Goal: Use online tool/utility

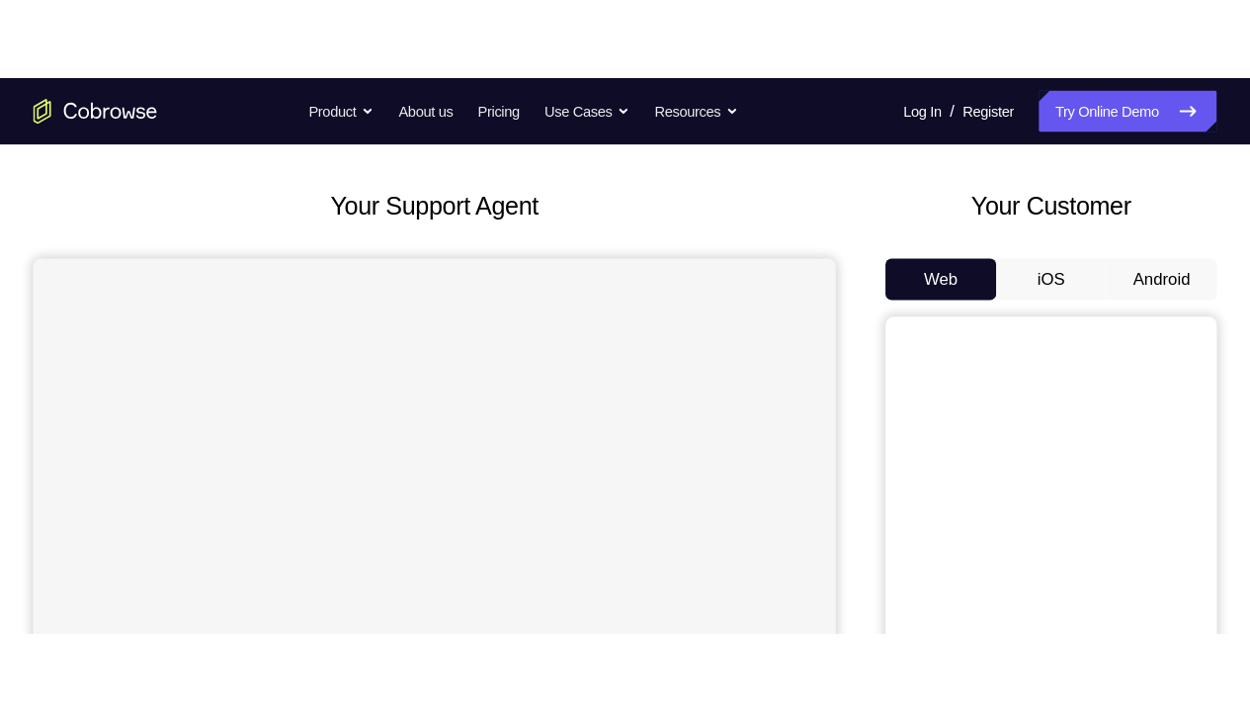
scroll to position [85, 0]
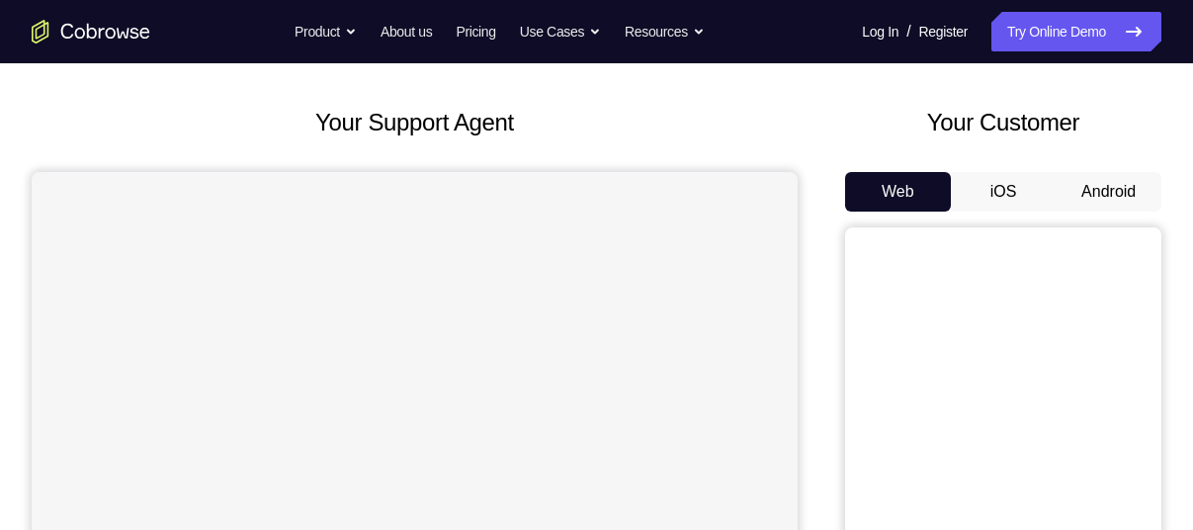
click at [1097, 185] on button "Android" at bounding box center [1108, 192] width 106 height 40
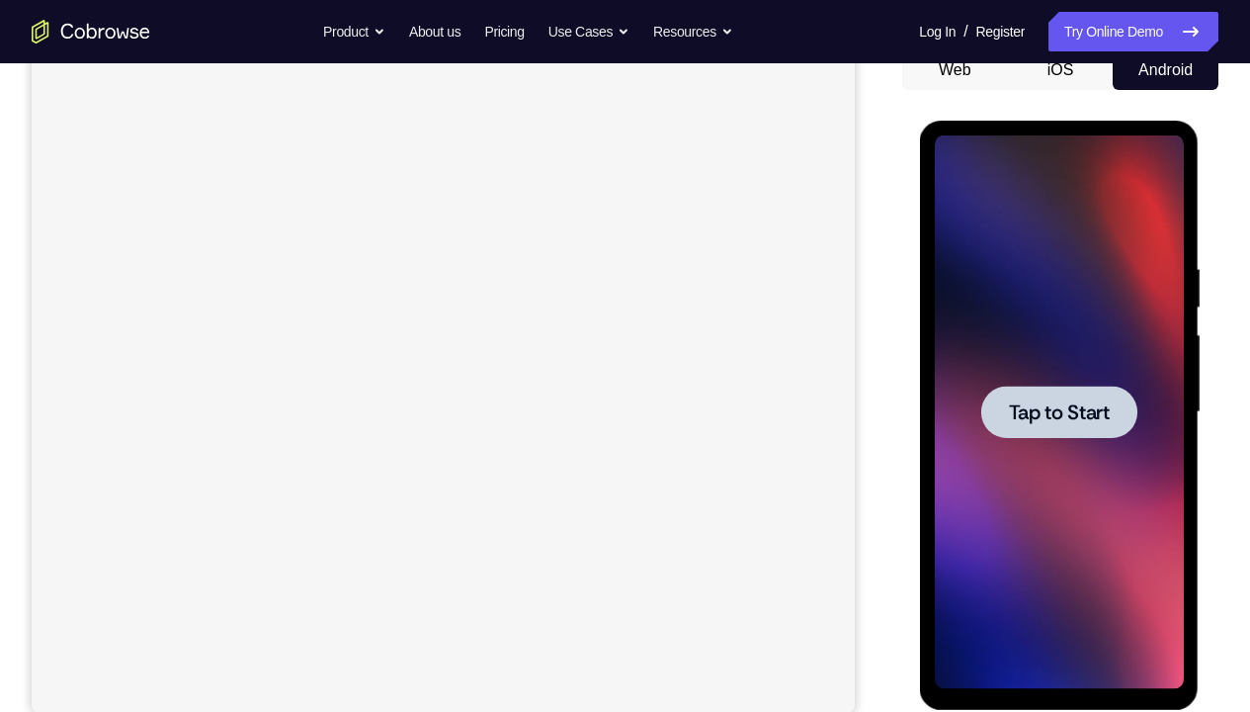
scroll to position [0, 0]
click at [1082, 412] on span "Tap to Start" at bounding box center [1058, 412] width 101 height 20
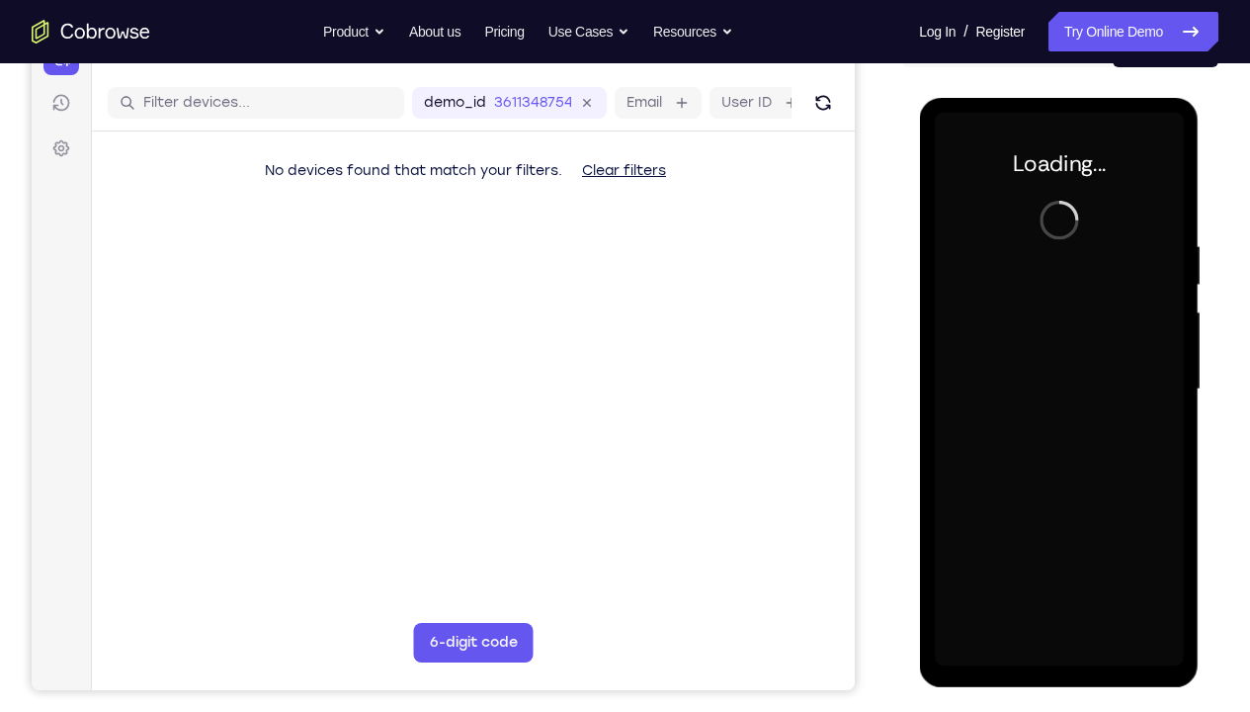
scroll to position [230, 0]
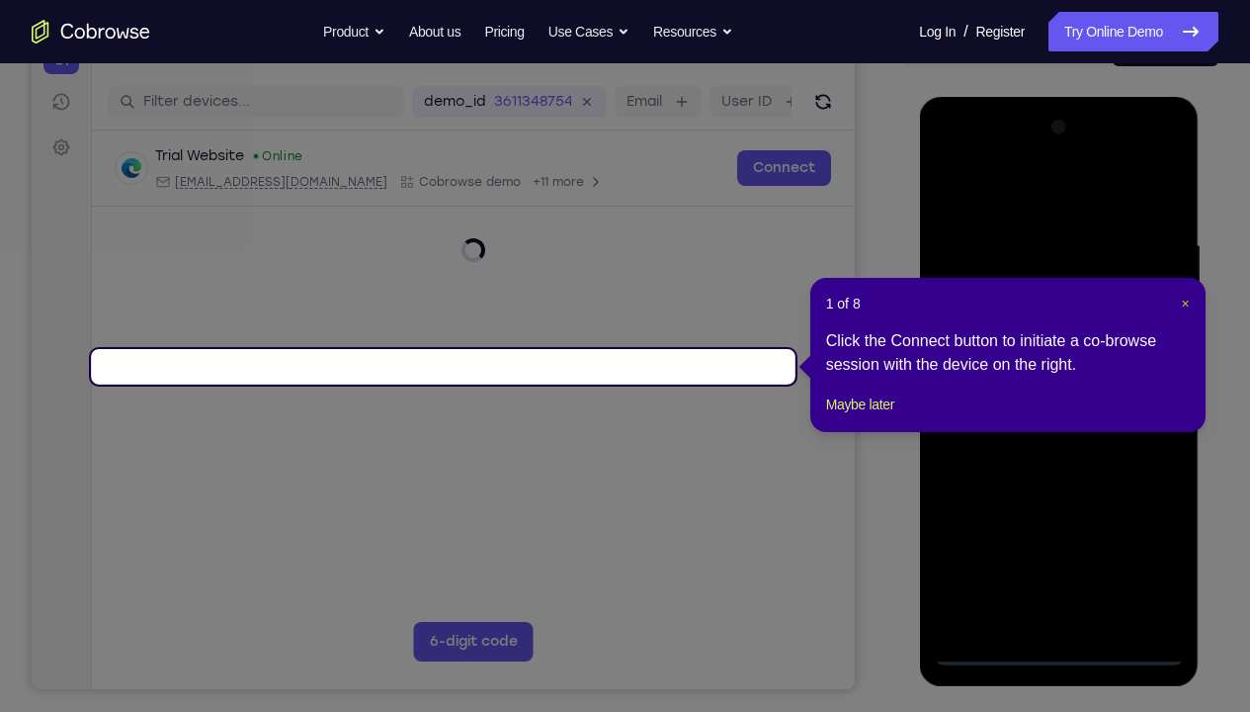
click at [1181, 306] on span "×" at bounding box center [1185, 303] width 8 height 16
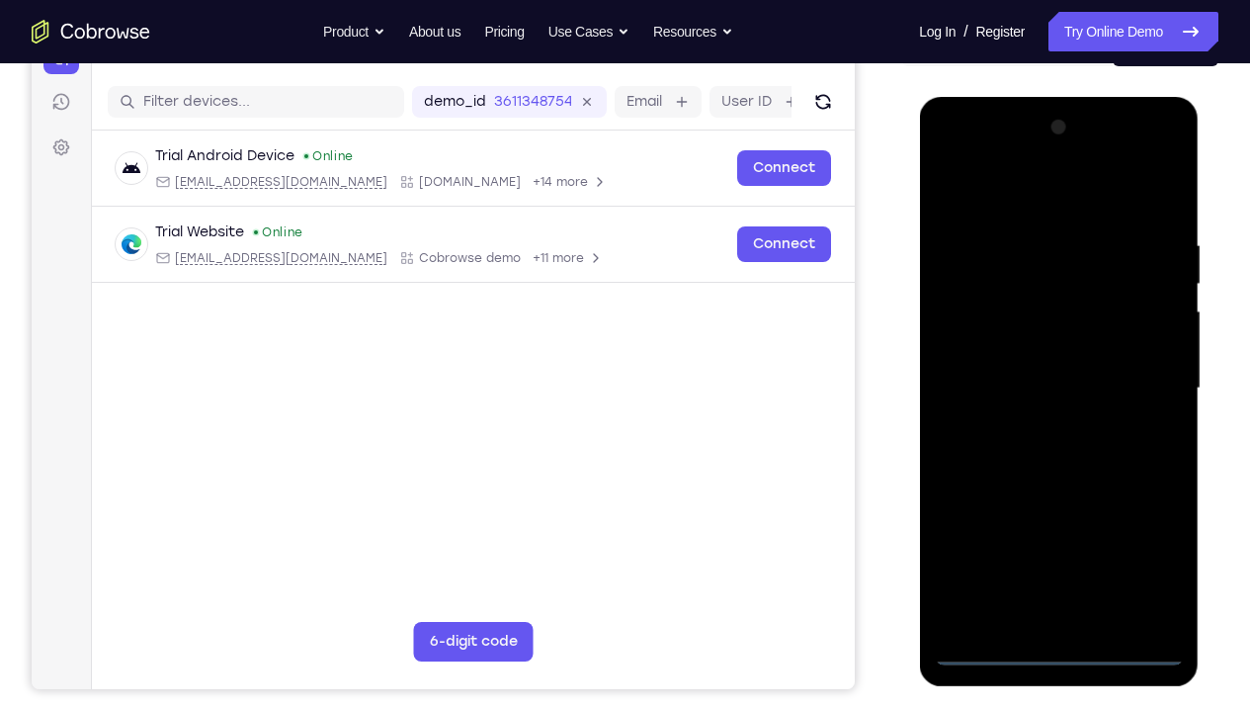
click at [1052, 529] on div at bounding box center [1058, 388] width 249 height 553
click at [1053, 529] on div at bounding box center [1058, 388] width 249 height 553
click at [1153, 529] on div at bounding box center [1058, 388] width 249 height 553
click at [1040, 199] on div at bounding box center [1058, 388] width 249 height 553
click at [1136, 382] on div at bounding box center [1058, 388] width 249 height 553
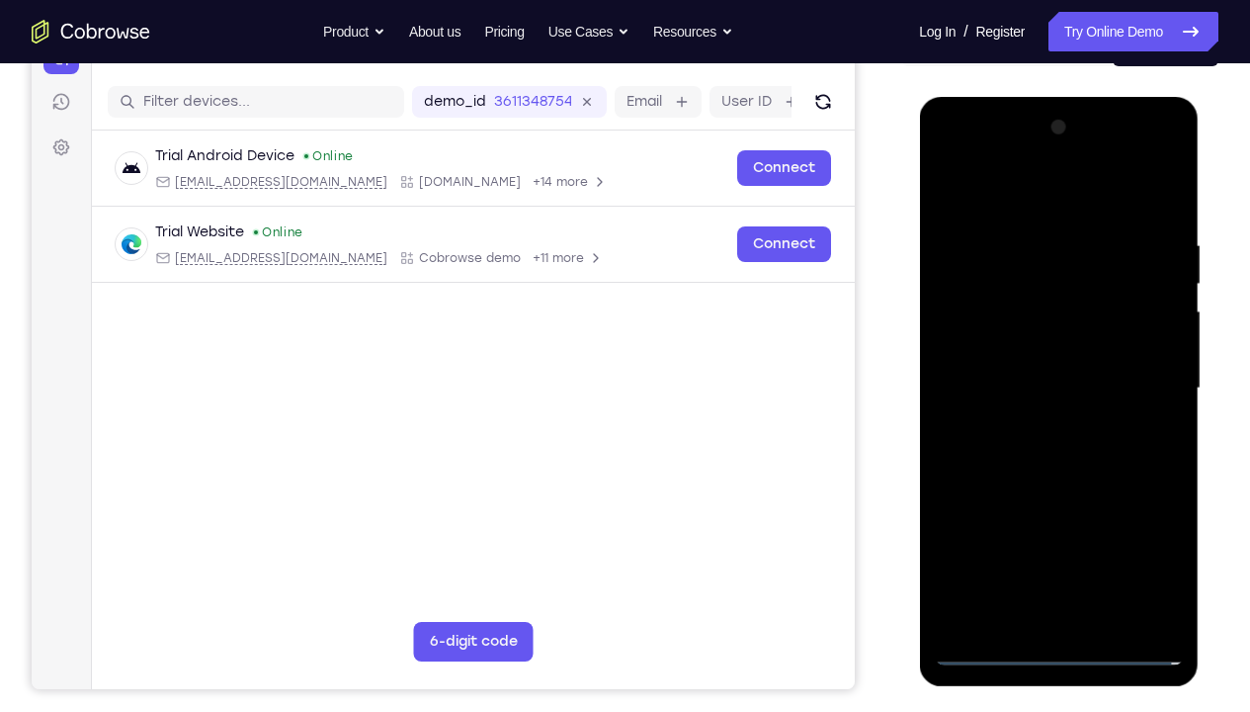
click at [1080, 529] on div at bounding box center [1058, 388] width 249 height 553
click at [1031, 371] on div at bounding box center [1058, 388] width 249 height 553
click at [1005, 341] on div at bounding box center [1058, 388] width 249 height 553
click at [1042, 386] on div at bounding box center [1058, 388] width 249 height 553
click at [1055, 436] on div at bounding box center [1058, 388] width 249 height 553
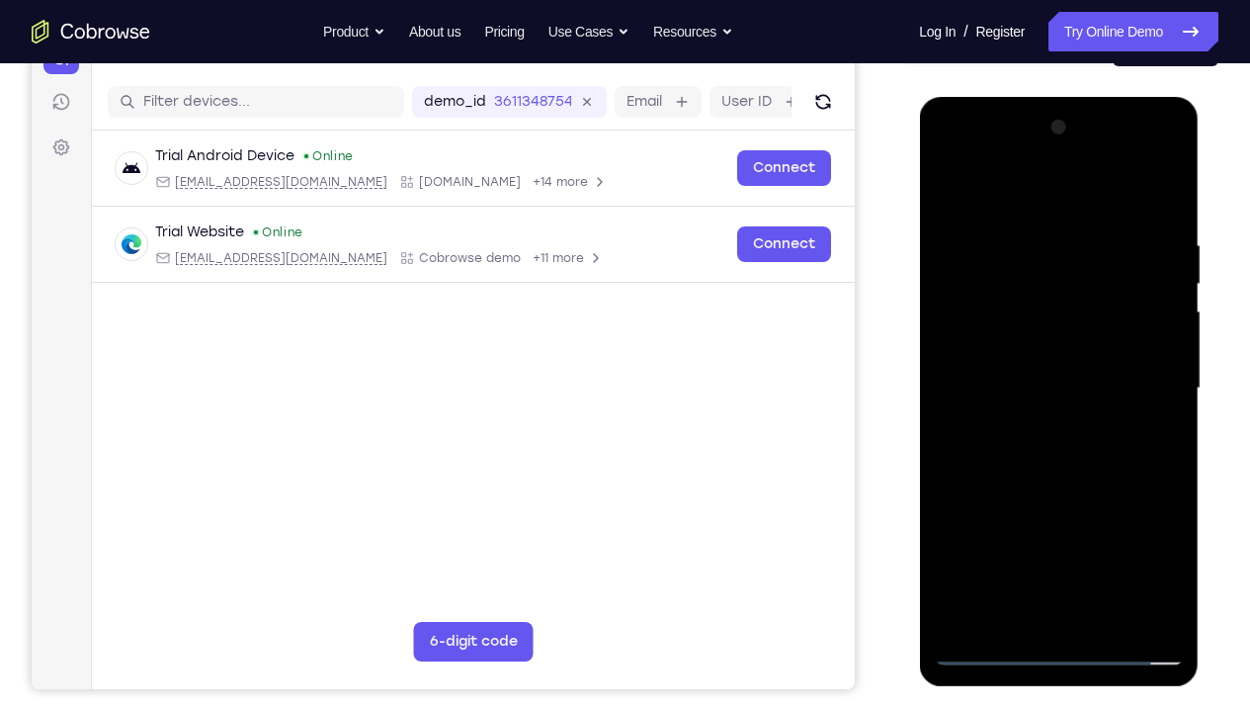
click at [1158, 414] on div at bounding box center [1058, 388] width 249 height 553
click at [1047, 384] on div at bounding box center [1058, 388] width 249 height 553
click at [1058, 471] on div at bounding box center [1058, 388] width 249 height 553
click at [1102, 529] on div at bounding box center [1058, 388] width 249 height 553
click at [1062, 489] on div at bounding box center [1058, 388] width 249 height 553
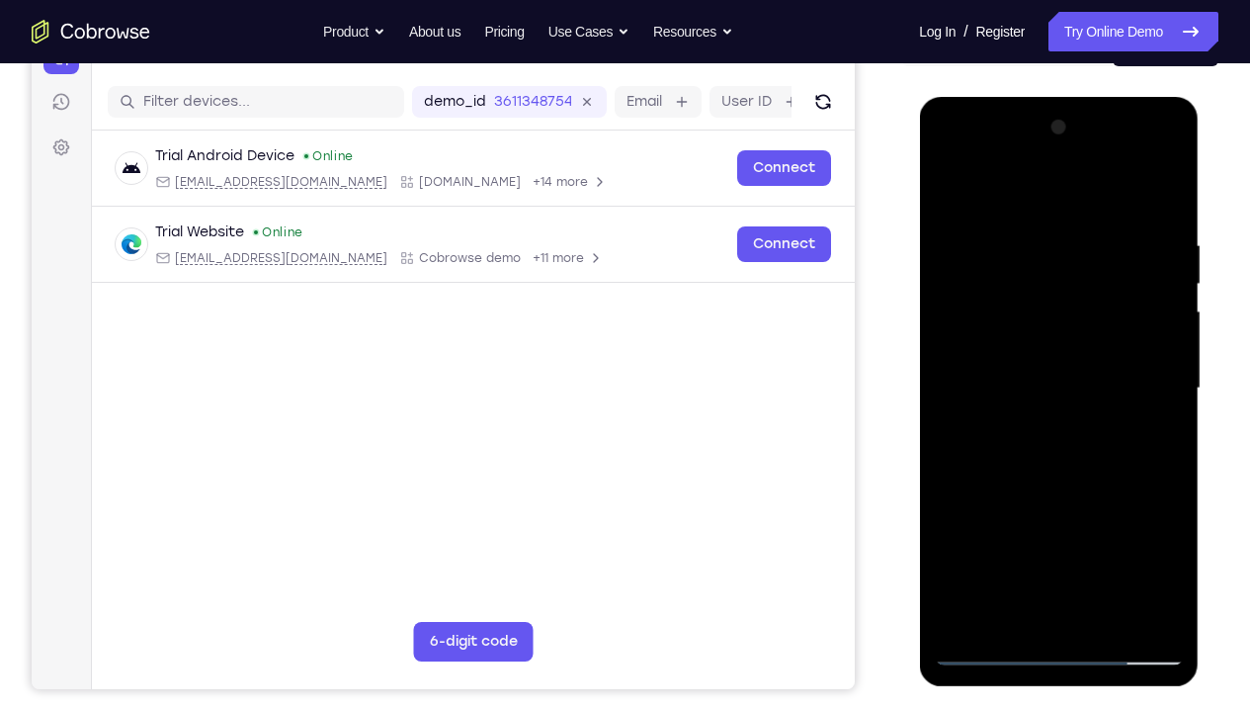
click at [1009, 335] on div at bounding box center [1058, 388] width 249 height 553
drag, startPoint x: 1058, startPoint y: 192, endPoint x: 1054, endPoint y: 122, distance: 70.3
click at [1054, 122] on div at bounding box center [1058, 388] width 249 height 553
click at [1005, 190] on div at bounding box center [1058, 388] width 249 height 553
click at [969, 241] on div at bounding box center [1058, 388] width 249 height 553
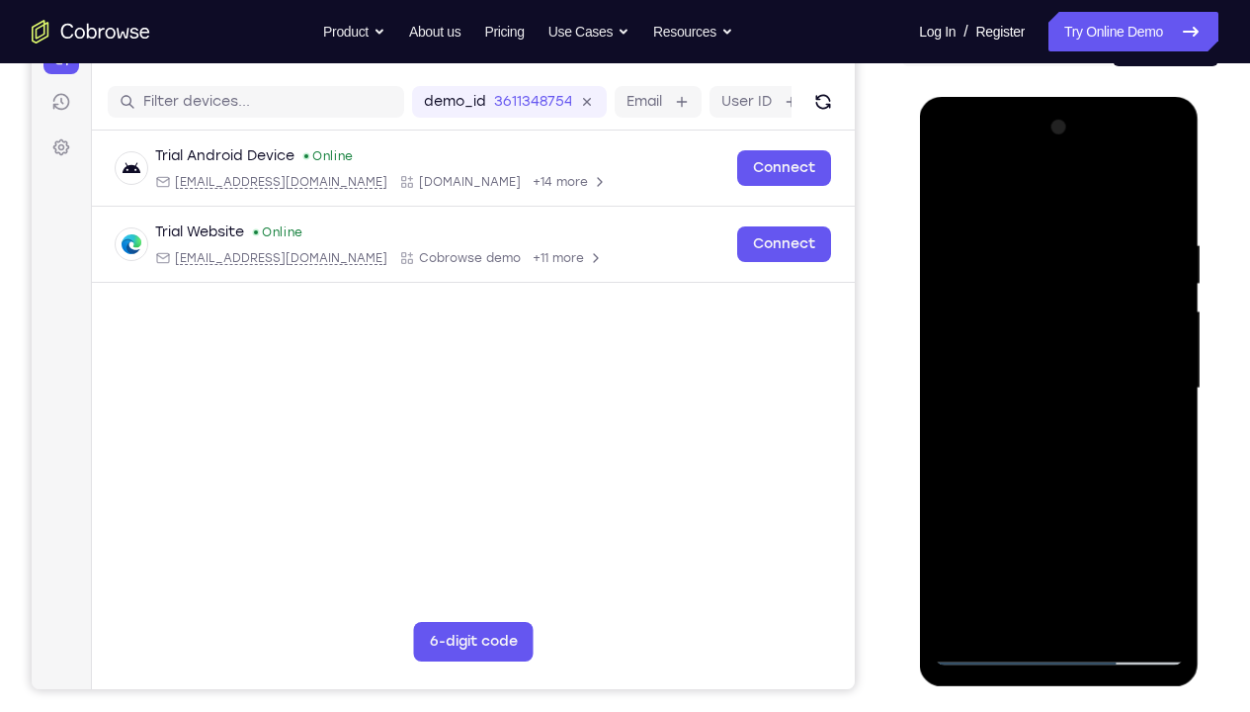
click at [966, 242] on div at bounding box center [1058, 388] width 249 height 553
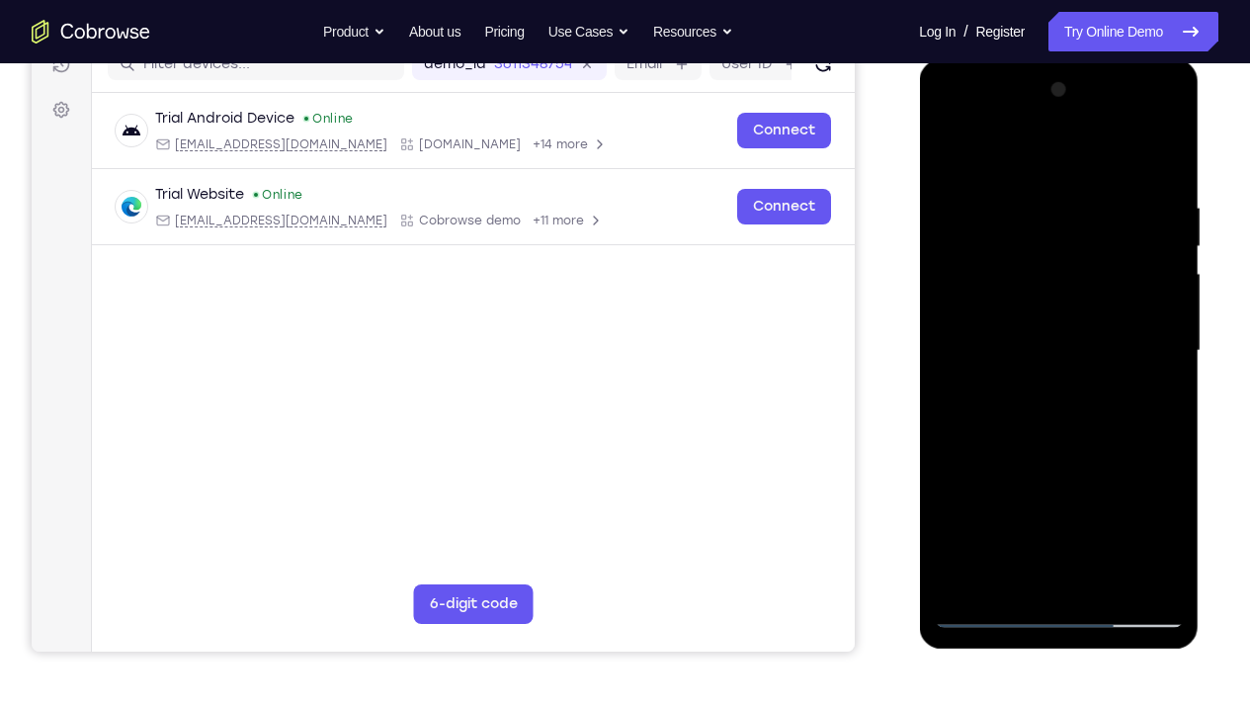
scroll to position [269, 0]
drag, startPoint x: 1098, startPoint y: 254, endPoint x: 1110, endPoint y: 378, distance: 125.1
click at [1110, 378] on div at bounding box center [1058, 349] width 249 height 553
click at [959, 156] on div at bounding box center [1058, 349] width 249 height 553
drag, startPoint x: 1100, startPoint y: 307, endPoint x: 1122, endPoint y: 154, distance: 154.7
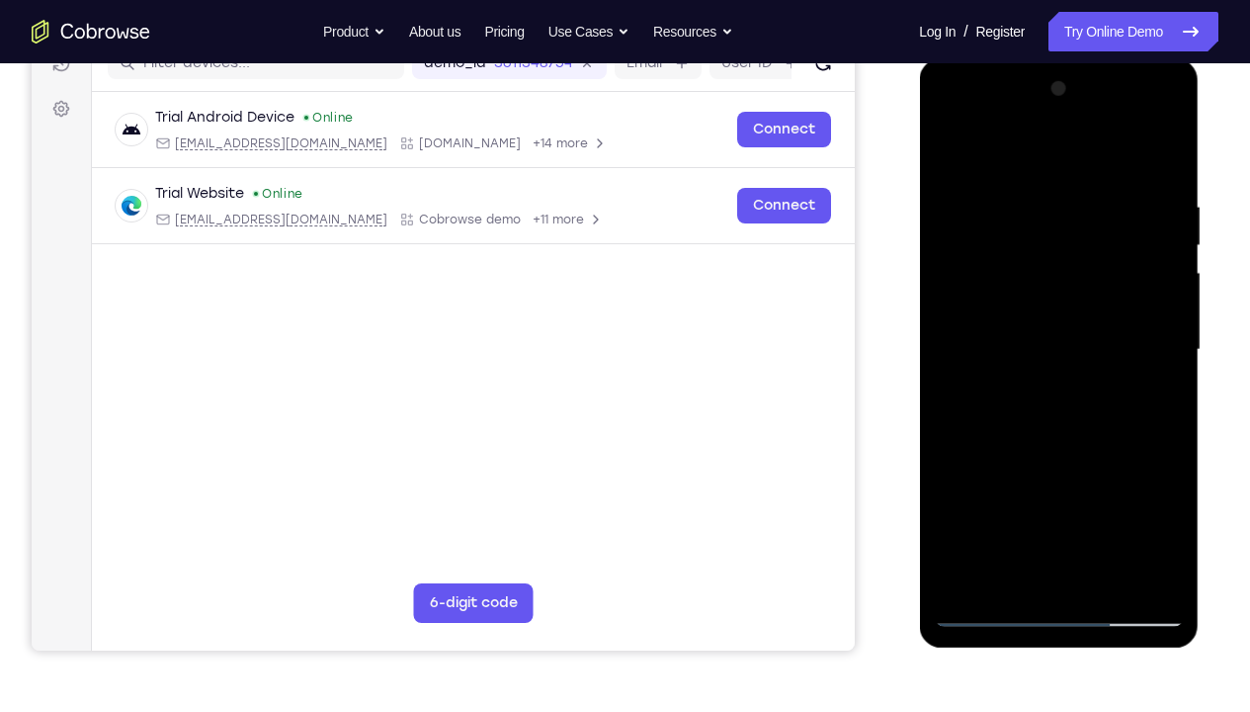
click at [1122, 154] on div at bounding box center [1058, 349] width 249 height 553
drag, startPoint x: 1042, startPoint y: 468, endPoint x: 1035, endPoint y: 605, distance: 136.6
click at [1035, 529] on div at bounding box center [1058, 349] width 249 height 553
drag, startPoint x: 1134, startPoint y: 278, endPoint x: 1128, endPoint y: 353, distance: 75.3
click at [1128, 353] on div at bounding box center [1058, 349] width 249 height 553
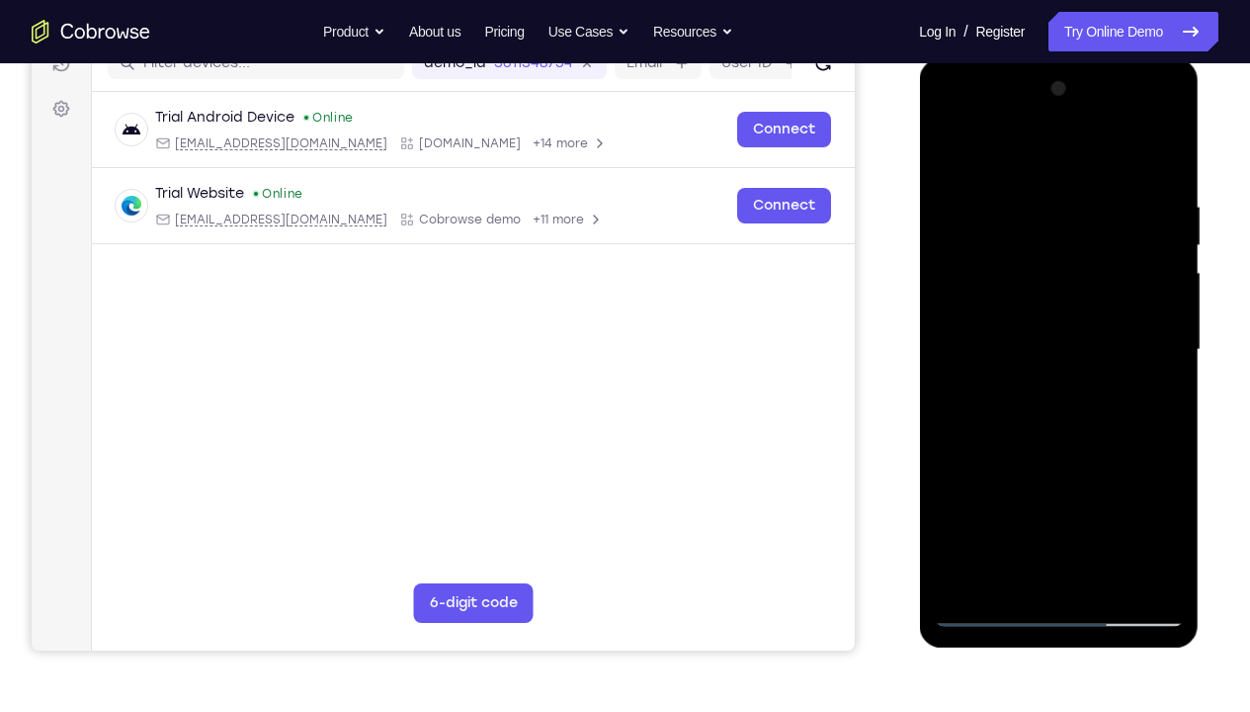
drag, startPoint x: 1112, startPoint y: 262, endPoint x: 1124, endPoint y: 434, distance: 172.4
click at [1124, 434] on div at bounding box center [1058, 349] width 249 height 553
drag, startPoint x: 987, startPoint y: 293, endPoint x: 1012, endPoint y: 518, distance: 226.7
click at [1012, 518] on div at bounding box center [1058, 349] width 249 height 553
drag, startPoint x: 953, startPoint y: 240, endPoint x: 977, endPoint y: 473, distance: 234.5
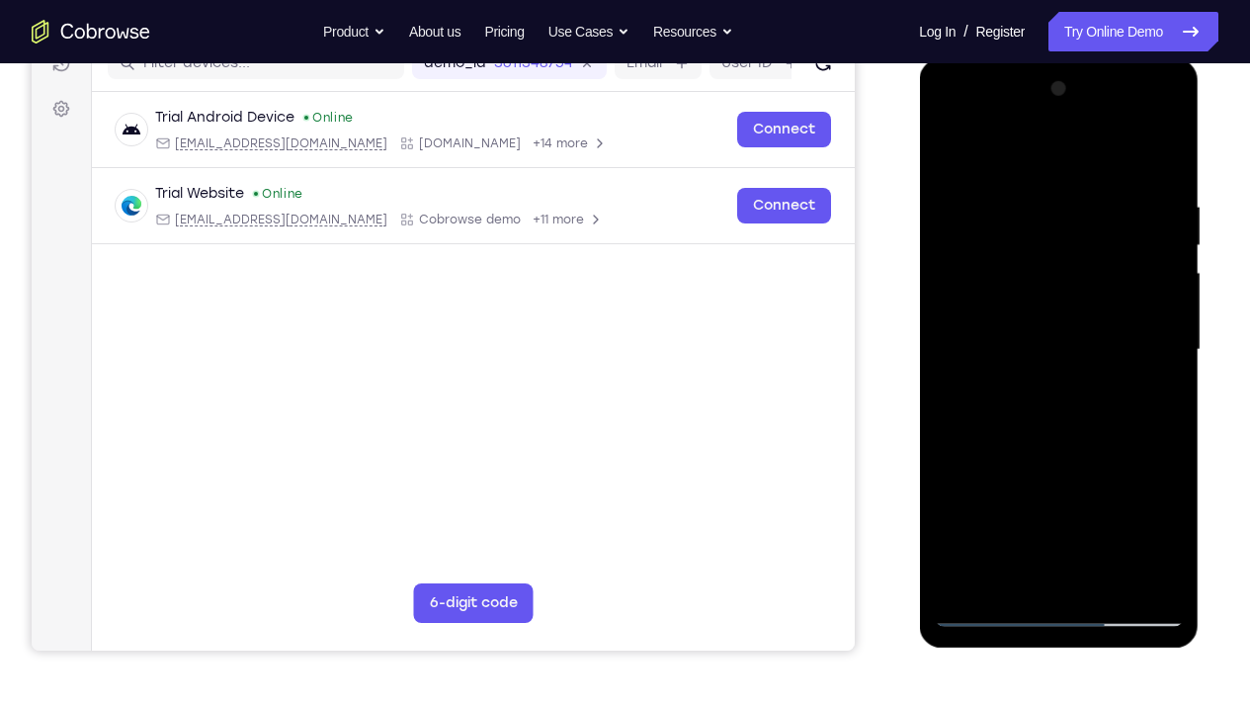
click at [977, 473] on div at bounding box center [1058, 349] width 249 height 553
drag, startPoint x: 1015, startPoint y: 271, endPoint x: 1013, endPoint y: 540, distance: 268.8
click at [1013, 529] on div at bounding box center [1058, 349] width 249 height 553
drag, startPoint x: 1011, startPoint y: 271, endPoint x: 1023, endPoint y: 0, distance: 271.0
click at [1023, 58] on html "Online web based iOS Simulators and Android Emulators. Run iPhone, iPad, Mobile…" at bounding box center [1060, 354] width 282 height 593
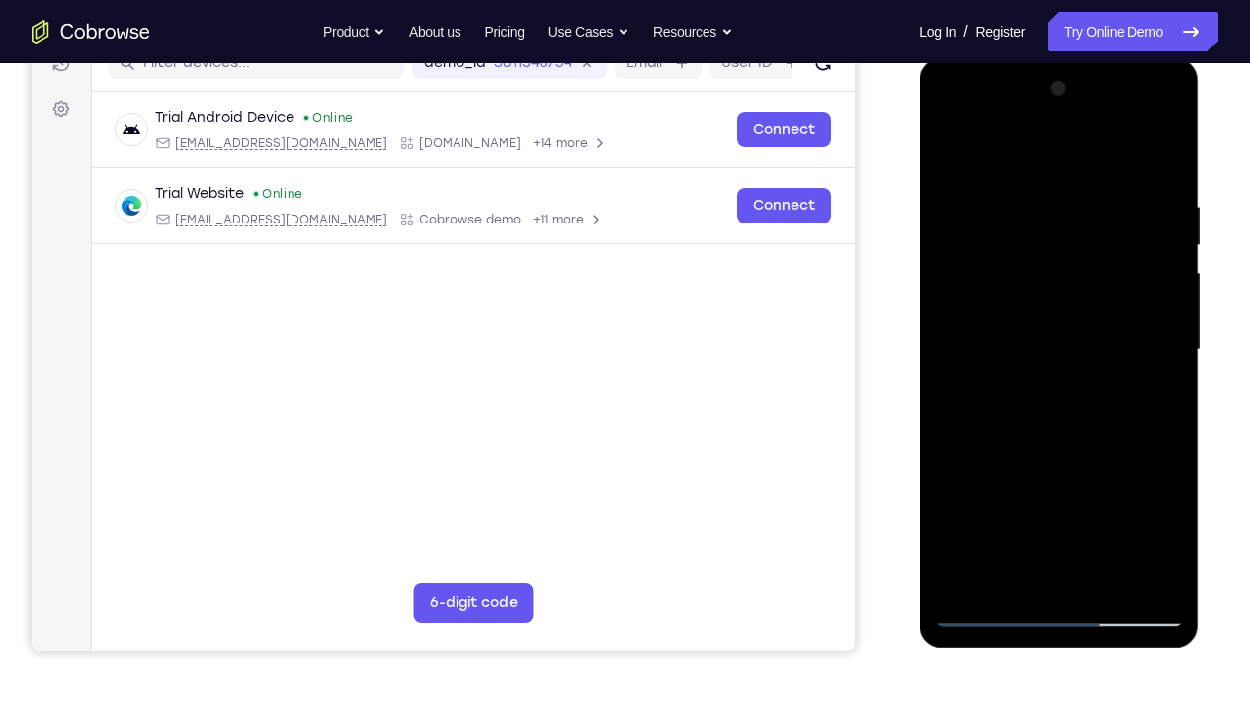
click at [957, 155] on div at bounding box center [1058, 349] width 249 height 553
drag, startPoint x: 1058, startPoint y: 318, endPoint x: 1078, endPoint y: 526, distance: 208.5
click at [1078, 526] on div at bounding box center [1058, 349] width 249 height 553
click at [994, 529] on div at bounding box center [1058, 349] width 249 height 553
click at [989, 529] on div at bounding box center [1058, 349] width 249 height 553
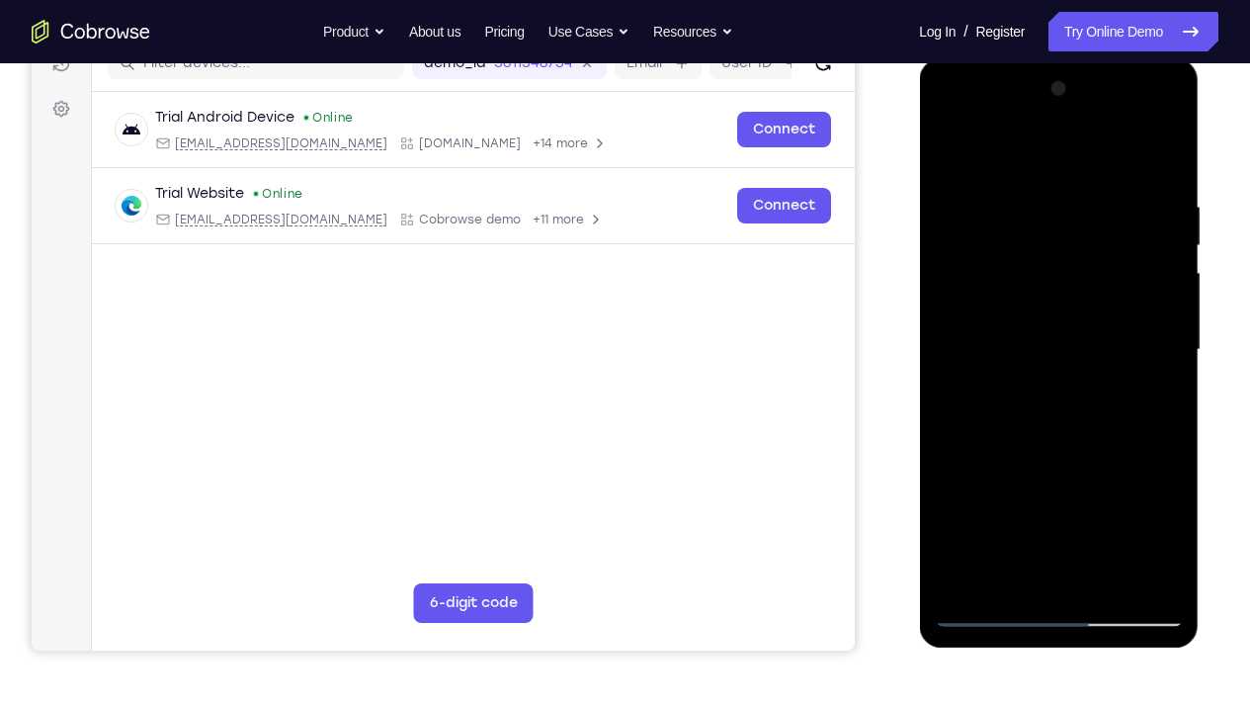
click at [989, 529] on div at bounding box center [1058, 349] width 249 height 553
drag, startPoint x: 1058, startPoint y: 208, endPoint x: 1060, endPoint y: 411, distance: 203.6
click at [1060, 411] on div at bounding box center [1058, 349] width 249 height 553
click at [1044, 184] on div at bounding box center [1058, 349] width 249 height 553
click at [1149, 396] on div at bounding box center [1058, 349] width 249 height 553
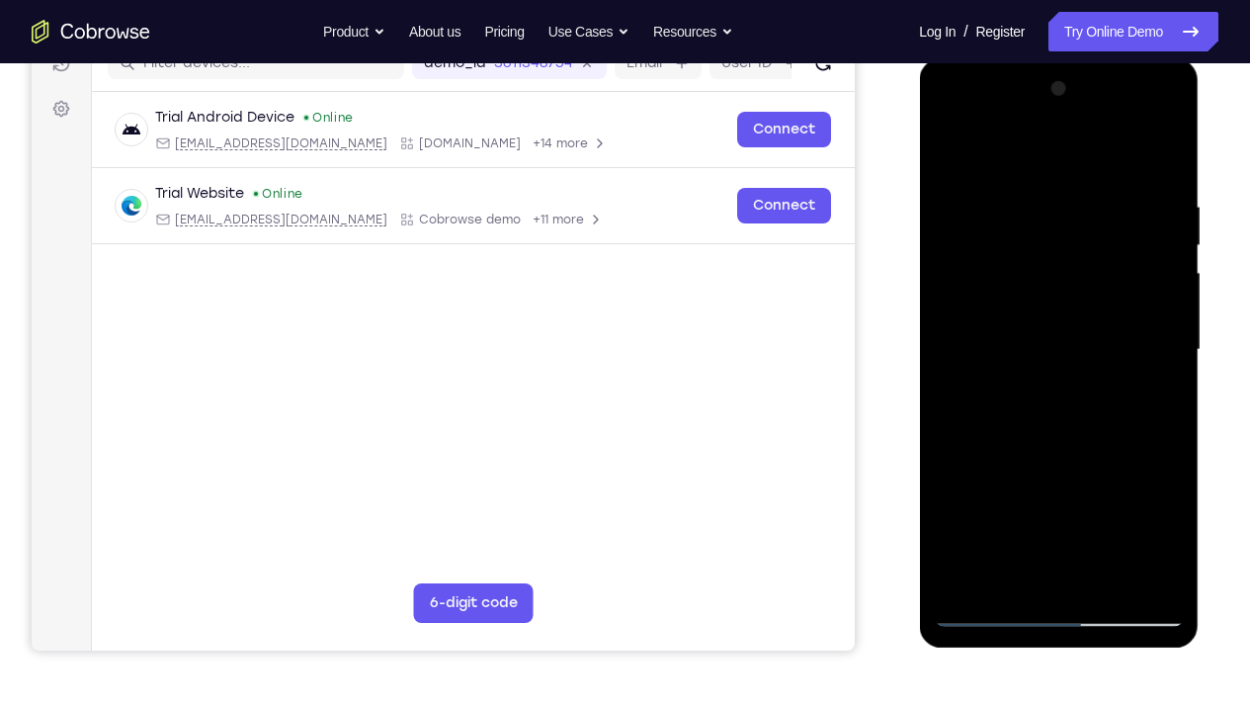
drag, startPoint x: 1093, startPoint y: 255, endPoint x: 1092, endPoint y: 474, distance: 219.4
click at [1092, 474] on div at bounding box center [1058, 349] width 249 height 553
click at [1134, 529] on div at bounding box center [1058, 349] width 249 height 553
click at [1094, 393] on div at bounding box center [1058, 349] width 249 height 553
click at [1054, 314] on div at bounding box center [1058, 349] width 249 height 553
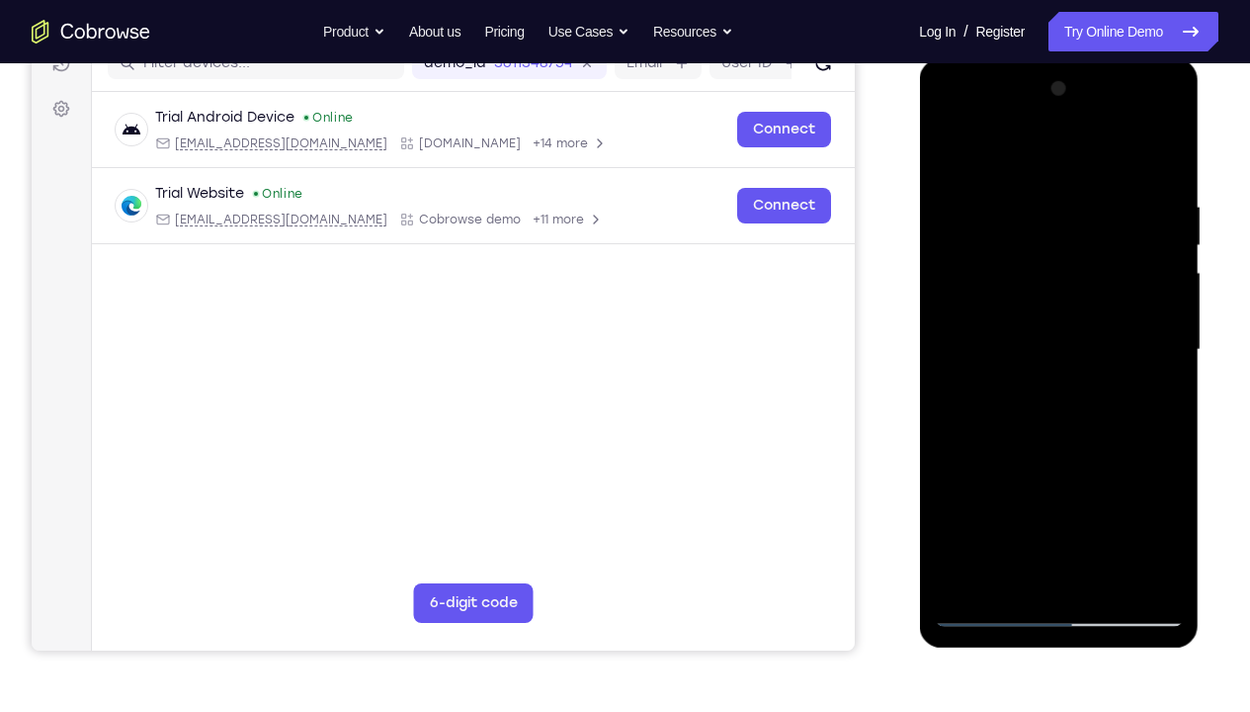
click at [952, 151] on div at bounding box center [1058, 349] width 249 height 553
click at [1145, 366] on div at bounding box center [1058, 349] width 249 height 553
click at [962, 352] on div at bounding box center [1058, 349] width 249 height 553
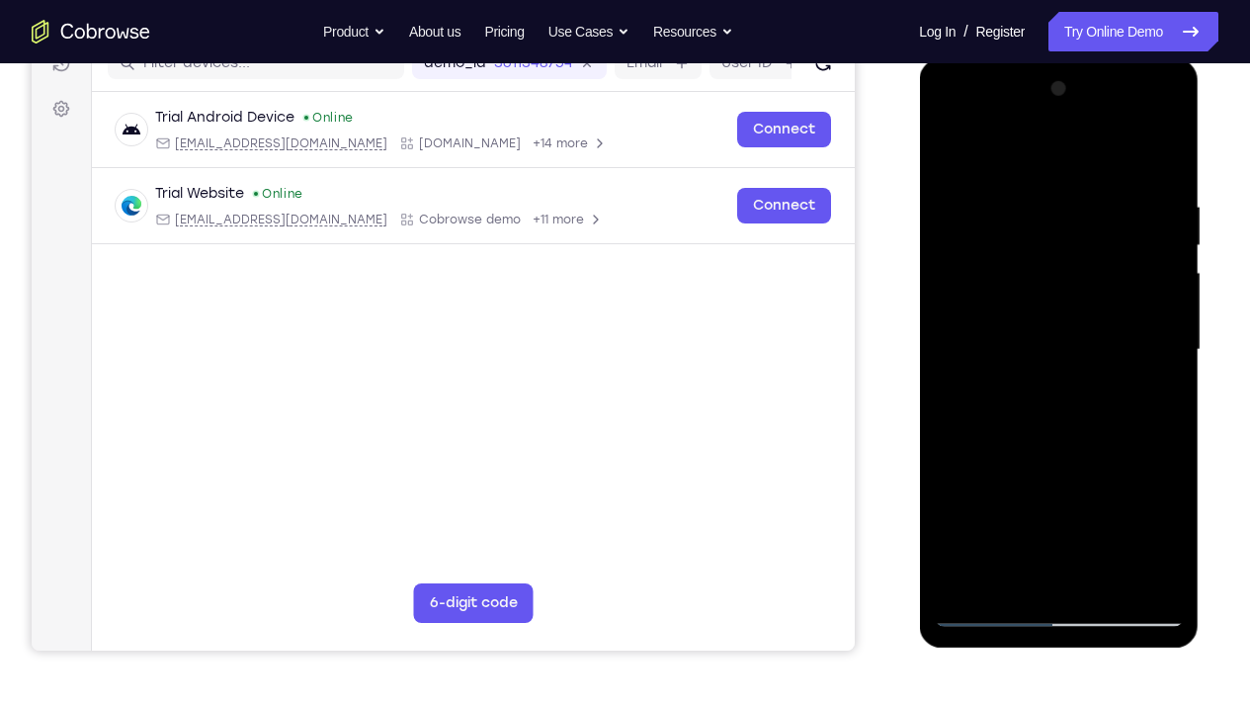
click at [1151, 293] on div at bounding box center [1058, 349] width 249 height 553
click at [1140, 330] on div at bounding box center [1058, 349] width 249 height 553
click at [958, 323] on div at bounding box center [1058, 349] width 249 height 553
click at [1134, 215] on div at bounding box center [1058, 349] width 249 height 553
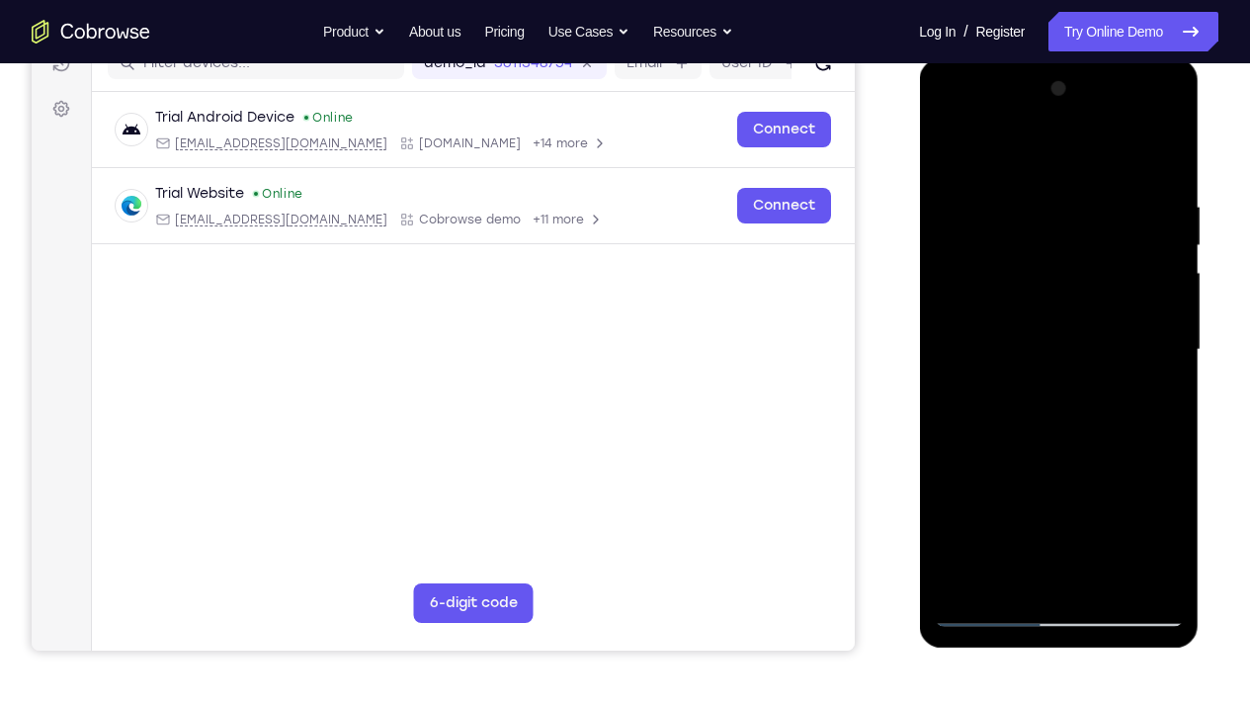
click at [1139, 423] on div at bounding box center [1058, 349] width 249 height 553
click at [1155, 379] on div at bounding box center [1058, 349] width 249 height 553
click at [1140, 366] on div at bounding box center [1058, 349] width 249 height 553
click at [1148, 217] on div at bounding box center [1058, 349] width 249 height 553
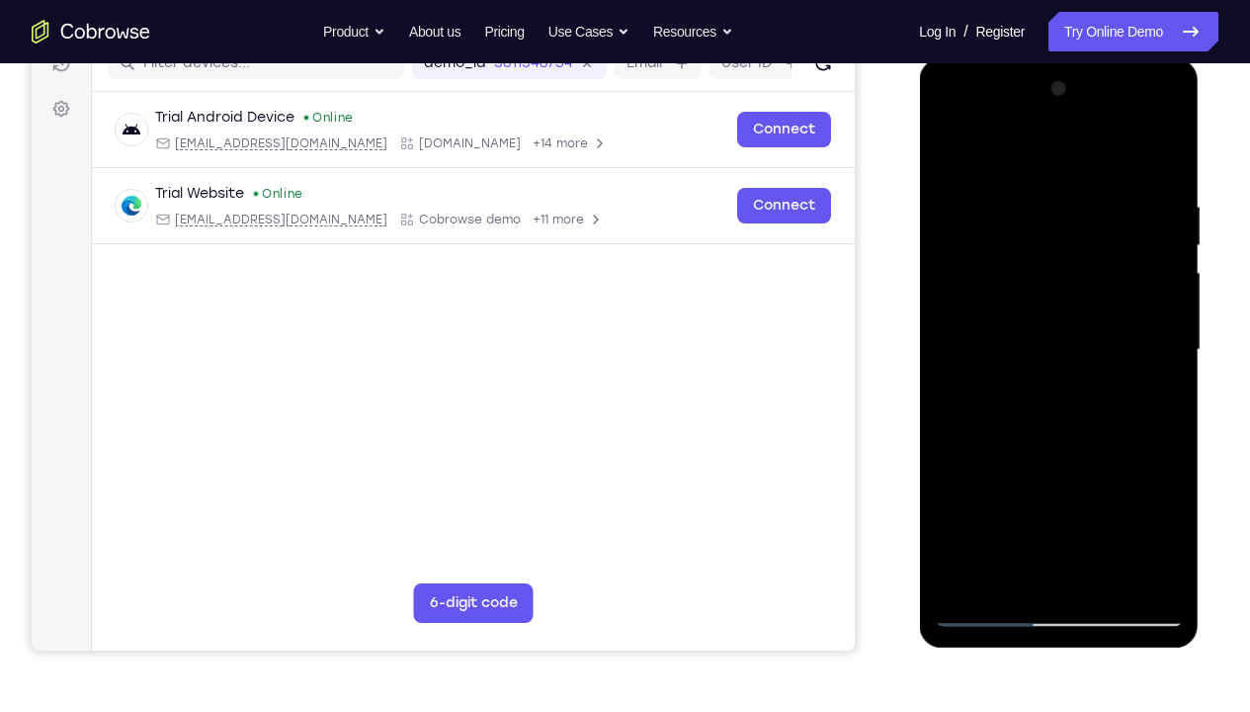
click at [1135, 241] on div at bounding box center [1058, 349] width 249 height 553
click at [1139, 529] on div at bounding box center [1058, 349] width 249 height 553
click at [1150, 291] on div at bounding box center [1058, 349] width 249 height 553
click at [1160, 355] on div at bounding box center [1058, 349] width 249 height 553
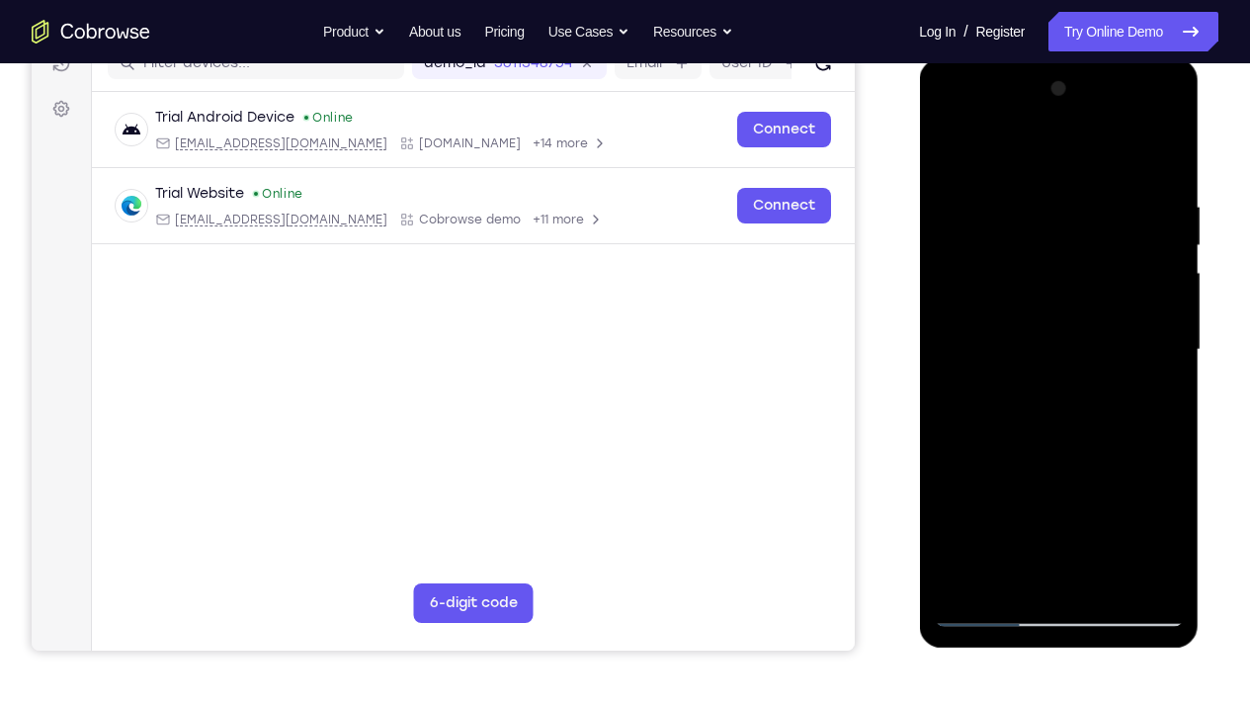
click at [1145, 311] on div at bounding box center [1058, 349] width 249 height 553
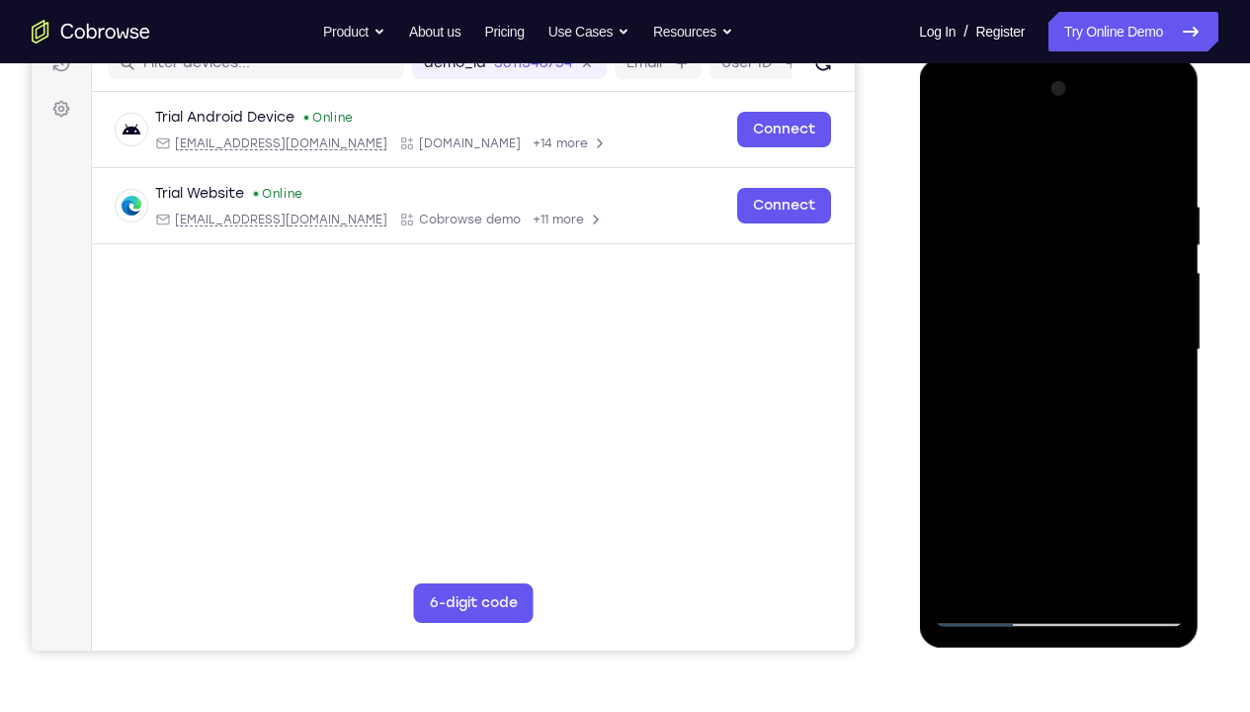
click at [1140, 265] on div at bounding box center [1058, 349] width 249 height 553
click at [1160, 158] on div at bounding box center [1058, 349] width 249 height 553
click at [1162, 152] on div at bounding box center [1058, 349] width 249 height 553
click at [954, 378] on div at bounding box center [1058, 349] width 249 height 553
click at [1060, 204] on div at bounding box center [1058, 349] width 249 height 553
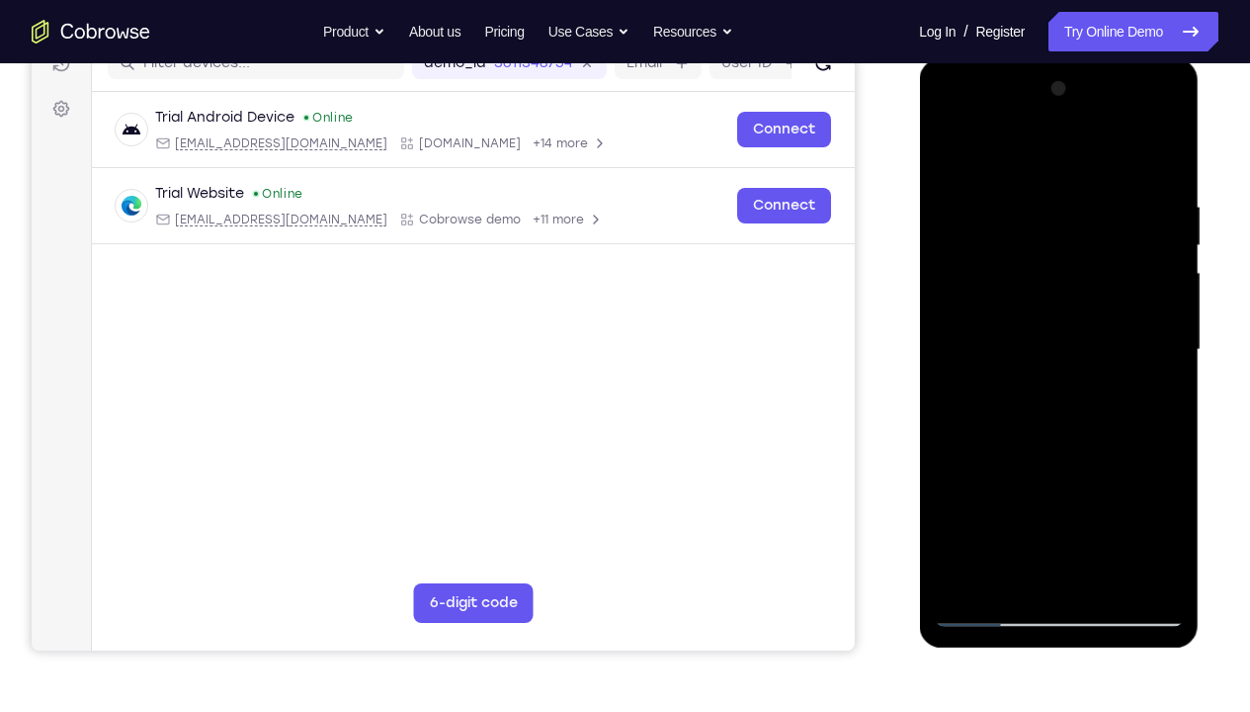
drag, startPoint x: 1007, startPoint y: 433, endPoint x: 1049, endPoint y: 236, distance: 201.0
click at [1049, 236] on div at bounding box center [1058, 349] width 249 height 553
drag, startPoint x: 1048, startPoint y: 318, endPoint x: 1021, endPoint y: 480, distance: 164.3
click at [1021, 480] on div at bounding box center [1058, 349] width 249 height 553
click at [956, 150] on div at bounding box center [1058, 349] width 249 height 553
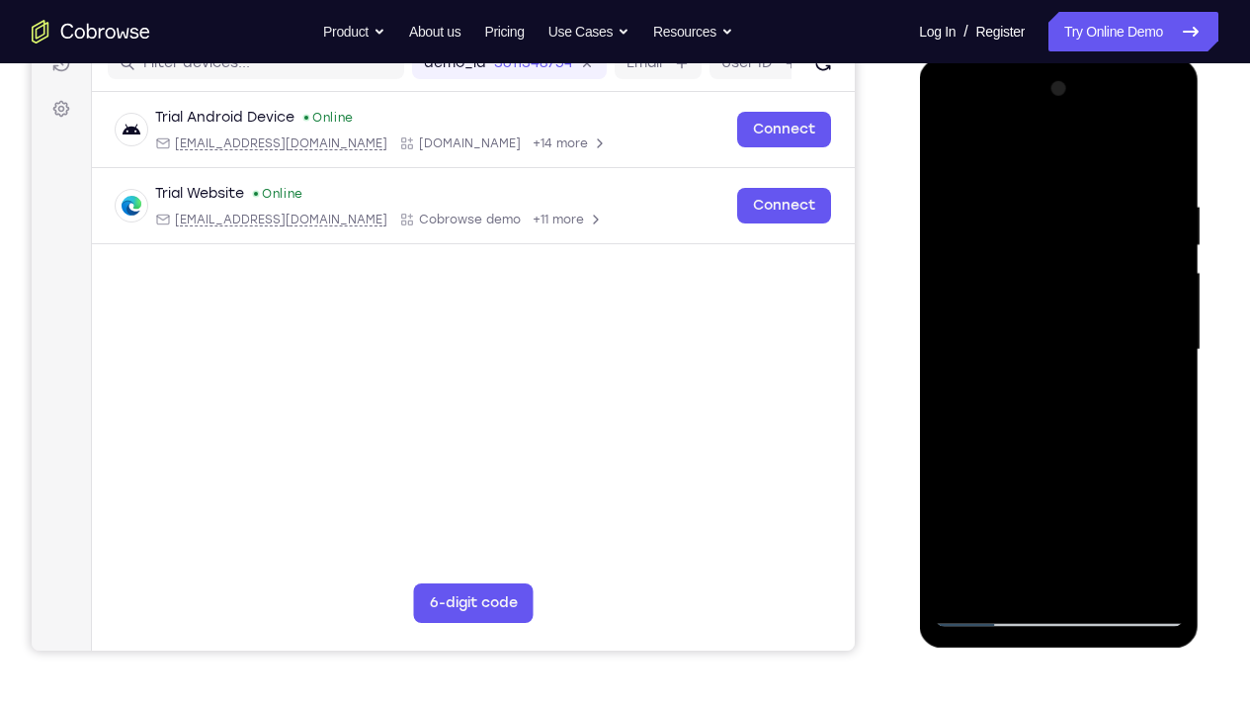
click at [1025, 352] on div at bounding box center [1058, 349] width 249 height 553
click at [944, 142] on div at bounding box center [1058, 349] width 249 height 553
click at [952, 229] on div at bounding box center [1058, 349] width 249 height 553
click at [971, 198] on div at bounding box center [1058, 349] width 249 height 553
click at [1058, 211] on div at bounding box center [1058, 349] width 249 height 553
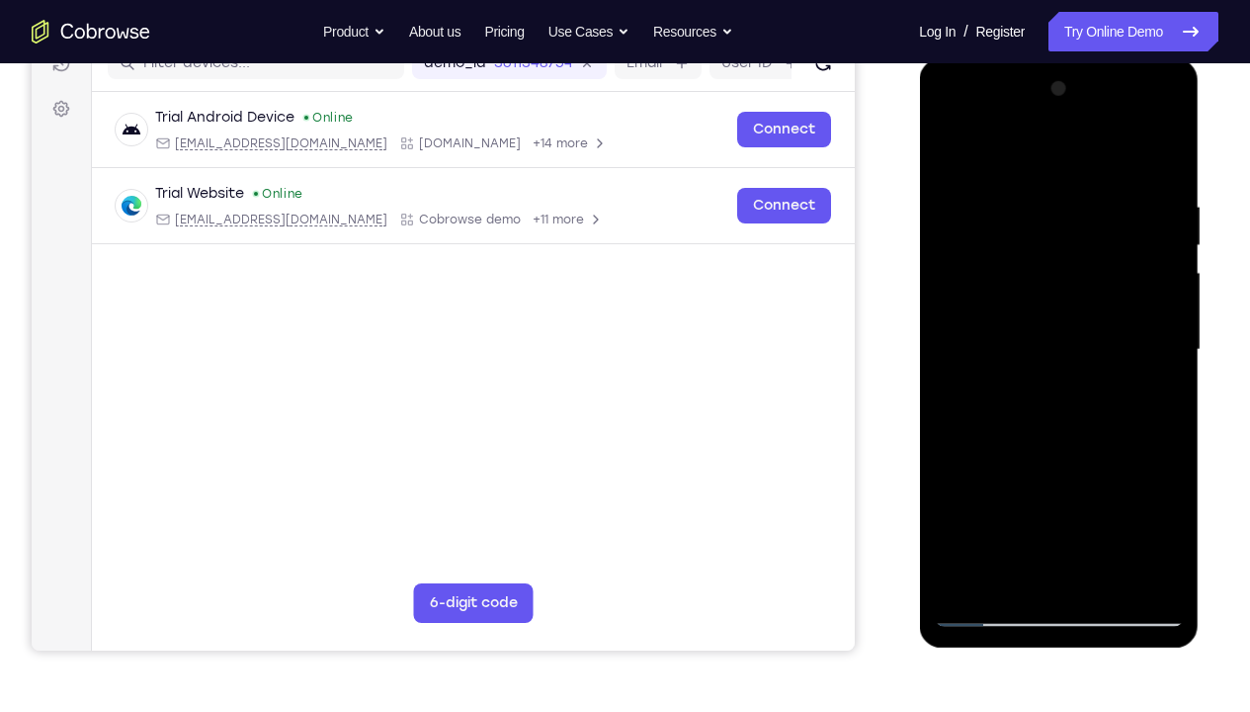
click at [948, 153] on div at bounding box center [1058, 349] width 249 height 553
click at [1151, 529] on div at bounding box center [1058, 349] width 249 height 553
click at [958, 443] on div at bounding box center [1058, 349] width 249 height 553
drag, startPoint x: 1039, startPoint y: 459, endPoint x: 1039, endPoint y: 340, distance: 118.6
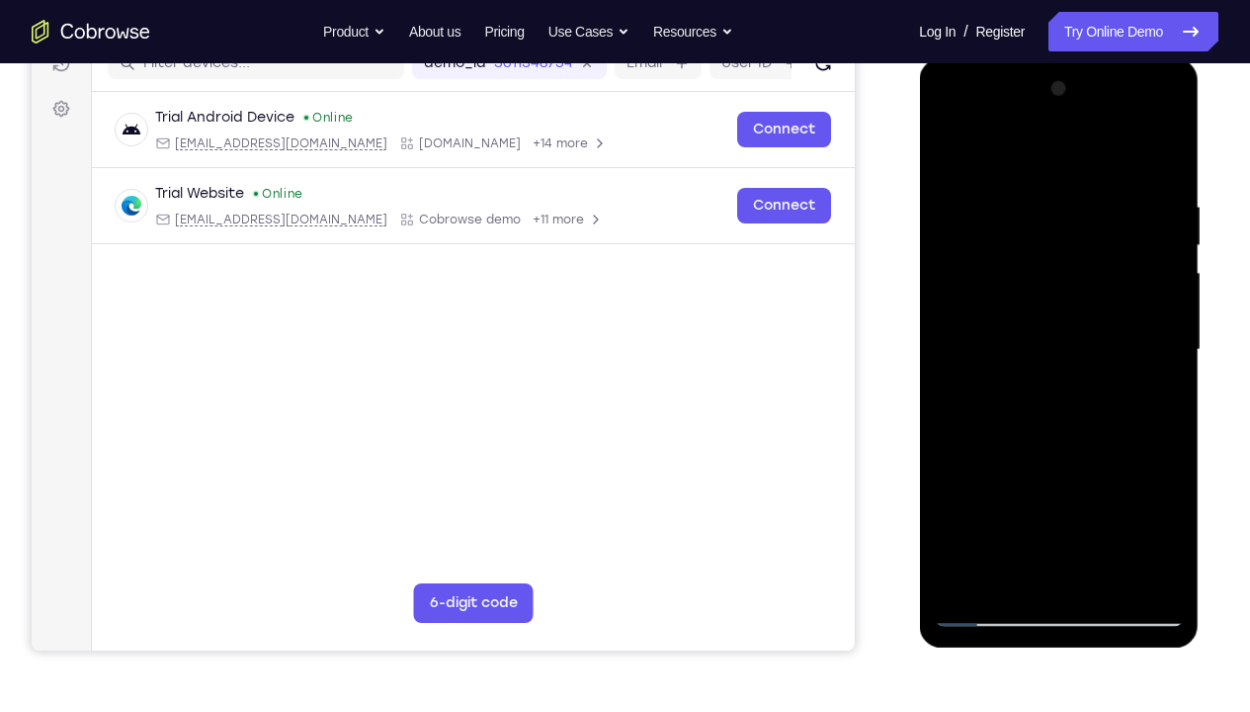
click at [1039, 340] on div at bounding box center [1058, 349] width 249 height 553
click at [1157, 529] on div at bounding box center [1058, 349] width 249 height 553
click at [1045, 406] on div at bounding box center [1058, 349] width 249 height 553
drag, startPoint x: 1067, startPoint y: 496, endPoint x: 1074, endPoint y: 415, distance: 81.3
click at [1074, 415] on div at bounding box center [1058, 349] width 249 height 553
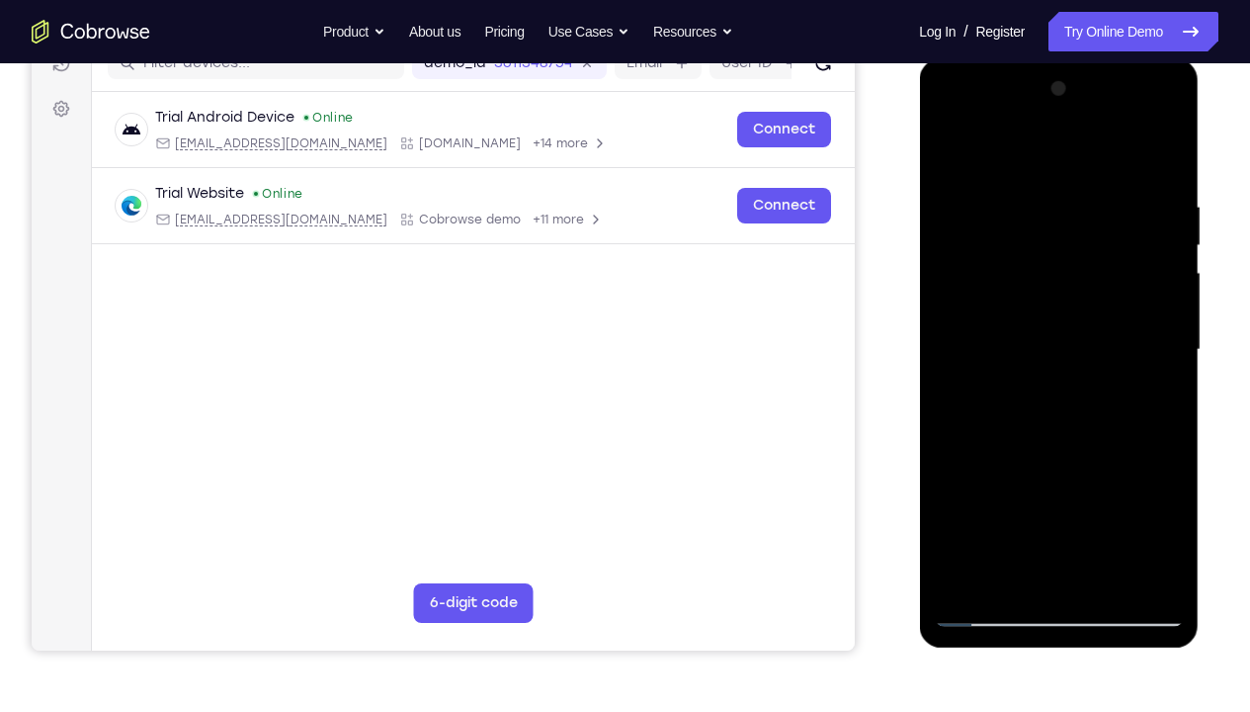
click at [1144, 529] on div at bounding box center [1058, 349] width 249 height 553
click at [981, 393] on div at bounding box center [1058, 349] width 249 height 553
click at [1151, 529] on div at bounding box center [1058, 349] width 249 height 553
click at [1124, 401] on div at bounding box center [1058, 349] width 249 height 553
click at [966, 529] on div at bounding box center [1058, 349] width 249 height 553
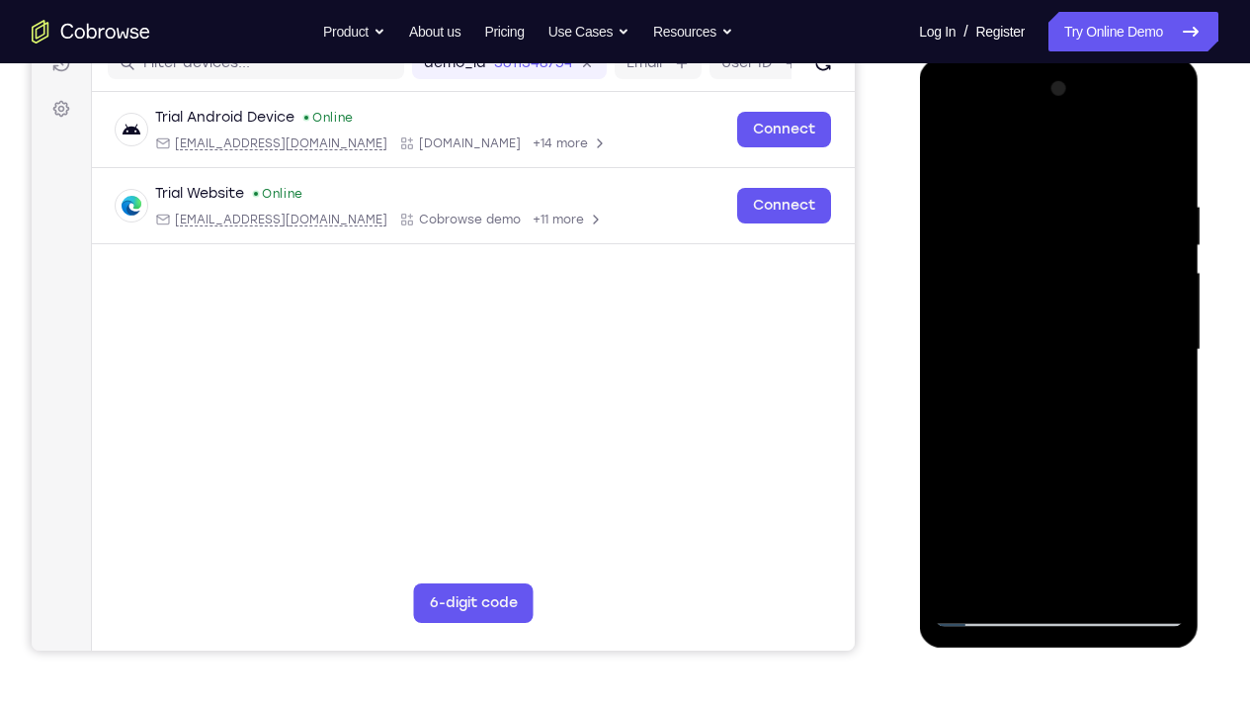
click at [966, 529] on div at bounding box center [1058, 349] width 249 height 553
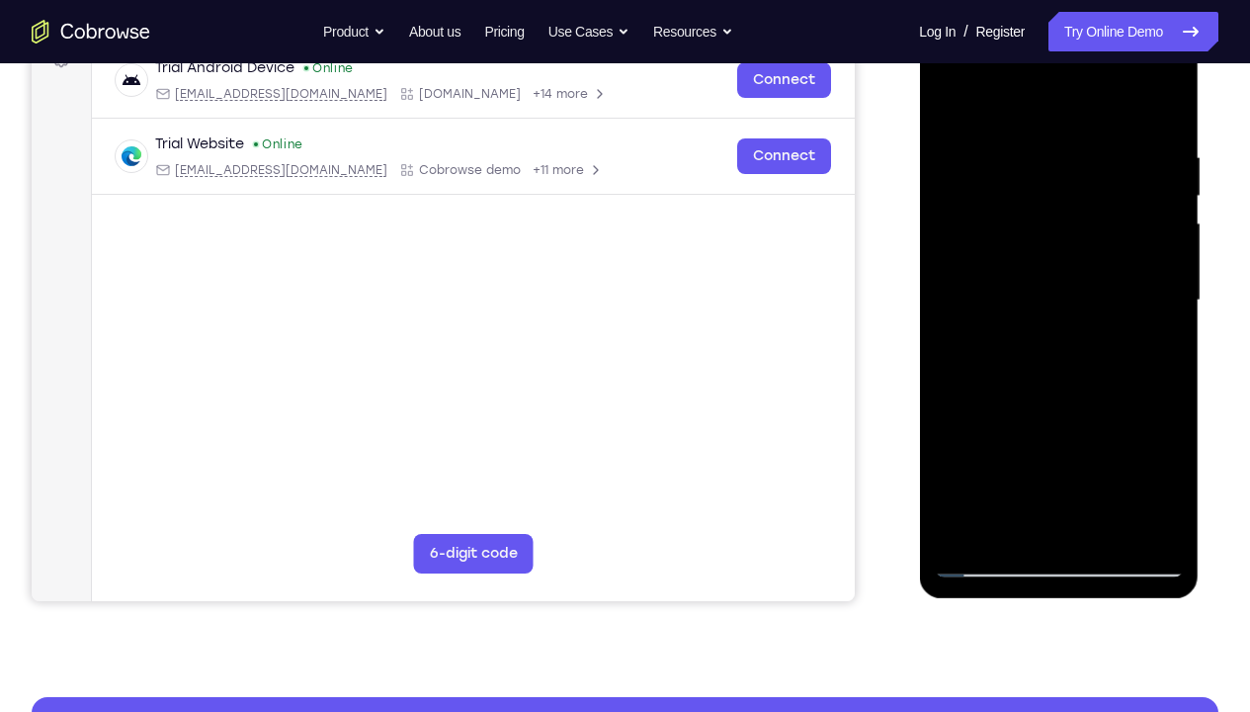
scroll to position [329, 0]
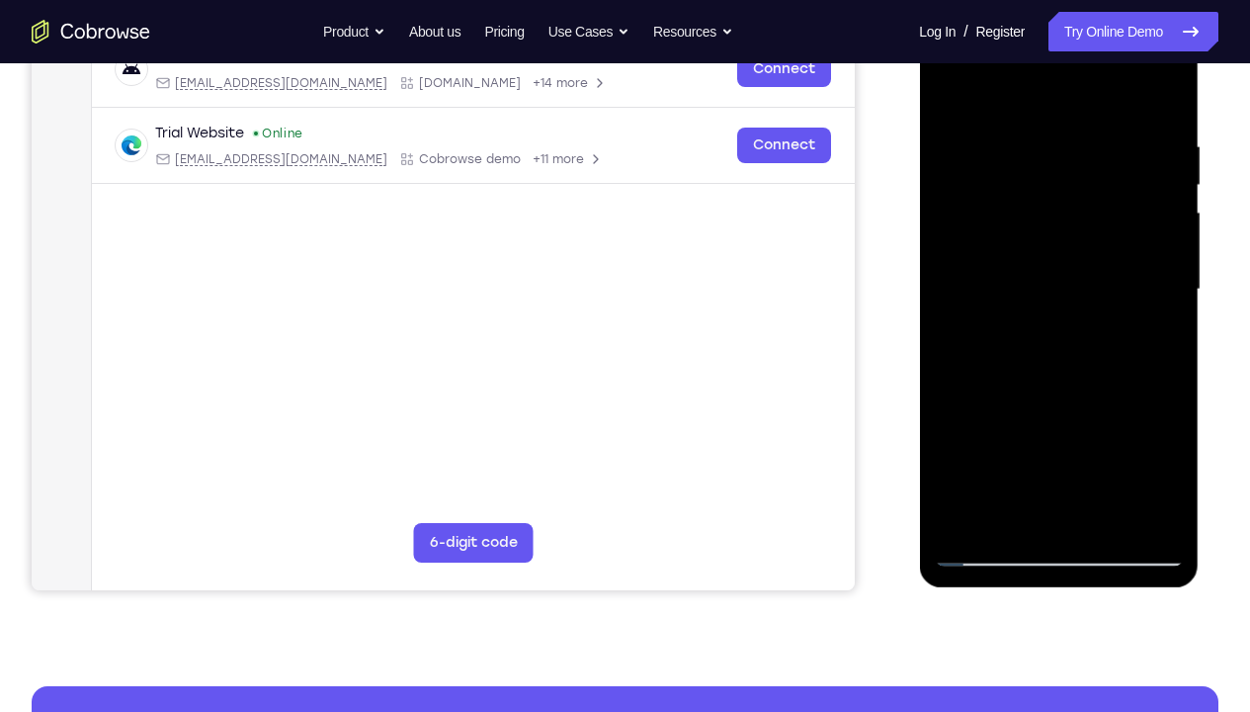
click at [1013, 529] on div at bounding box center [1058, 289] width 249 height 553
click at [1016, 94] on div at bounding box center [1058, 289] width 249 height 553
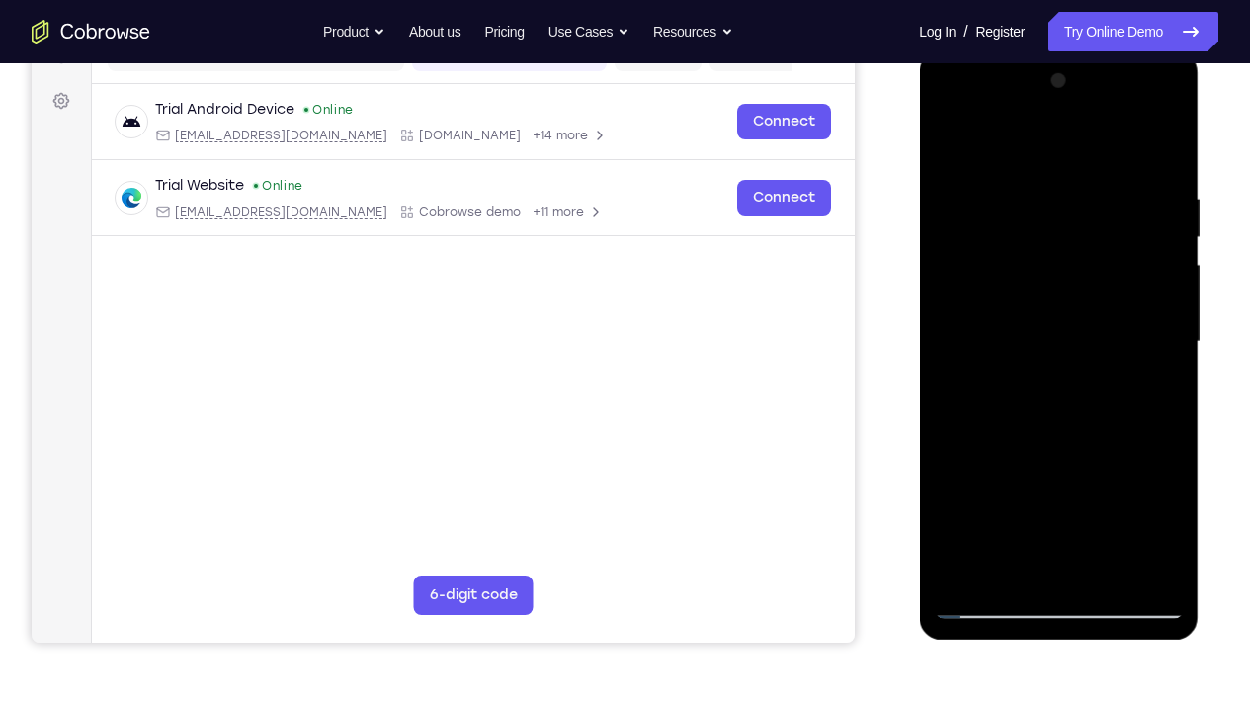
scroll to position [276, 0]
click at [958, 199] on div at bounding box center [1058, 342] width 249 height 553
click at [1011, 204] on div at bounding box center [1058, 342] width 249 height 553
click at [952, 137] on div at bounding box center [1058, 342] width 249 height 553
drag, startPoint x: 952, startPoint y: 137, endPoint x: 976, endPoint y: 529, distance: 392.1
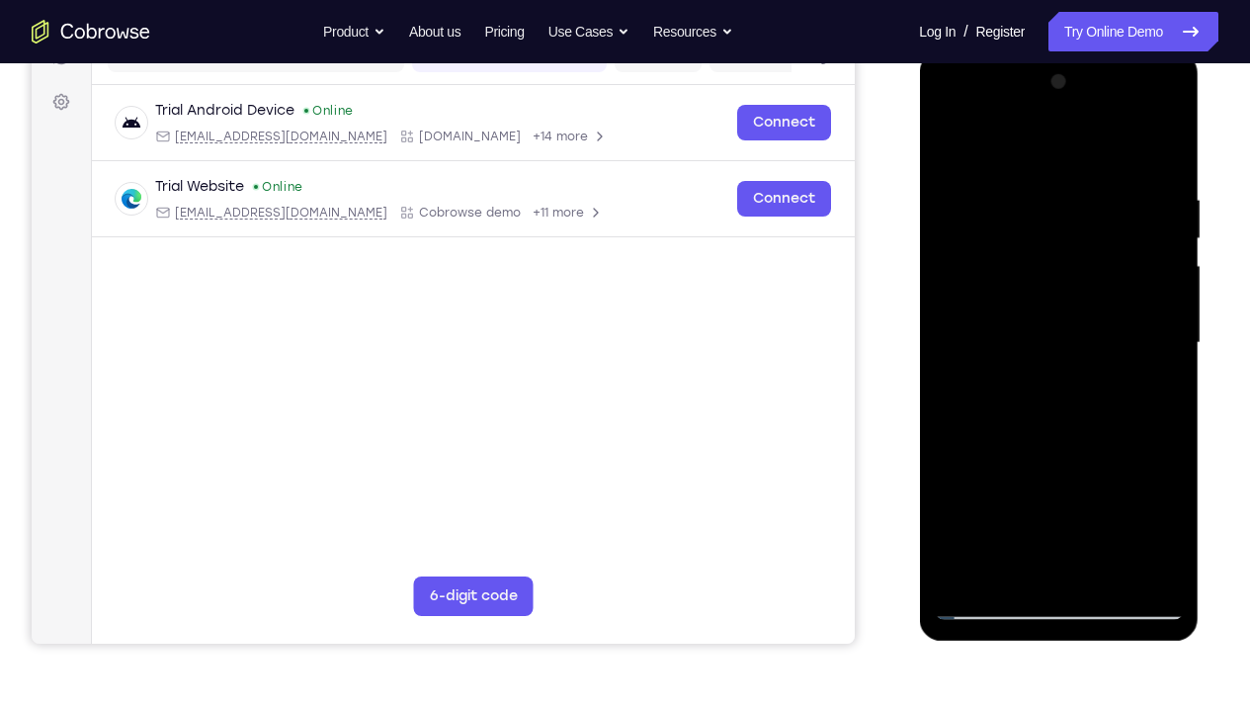
click at [976, 529] on div at bounding box center [1058, 342] width 249 height 553
click at [962, 529] on div at bounding box center [1058, 342] width 249 height 553
click at [1032, 201] on div at bounding box center [1058, 342] width 249 height 553
click at [1142, 403] on div at bounding box center [1058, 342] width 249 height 553
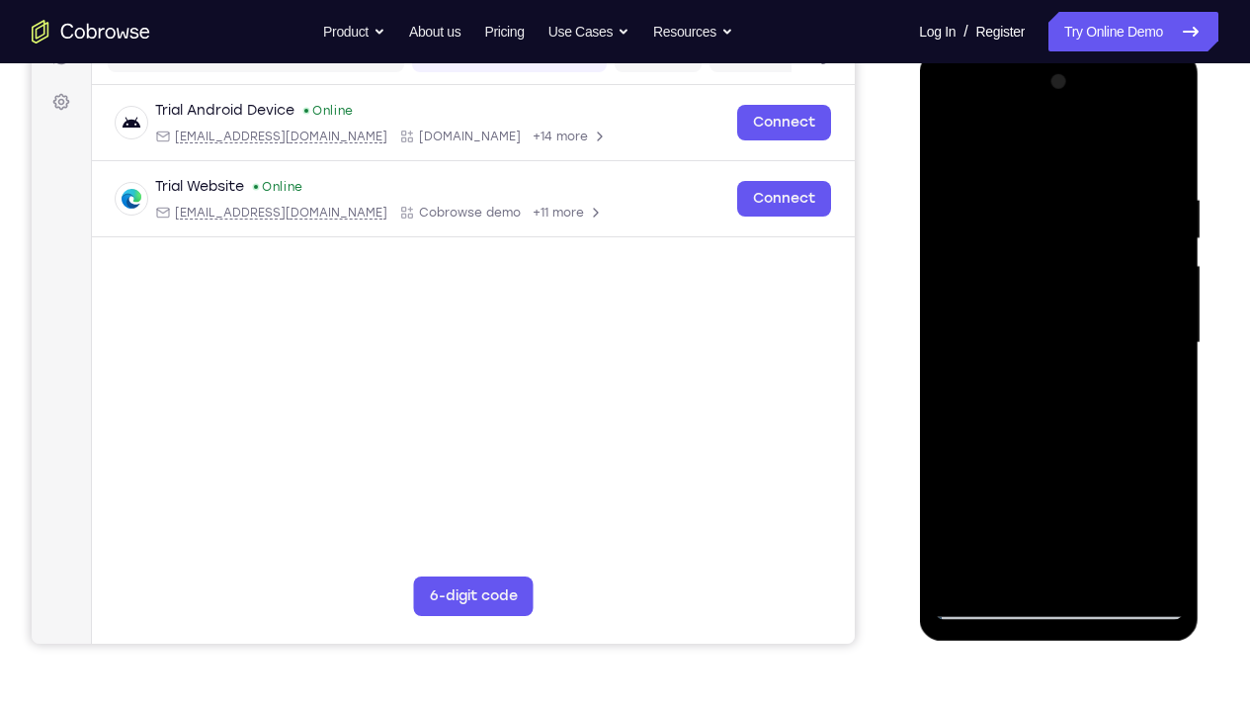
click at [1137, 348] on div at bounding box center [1058, 342] width 249 height 553
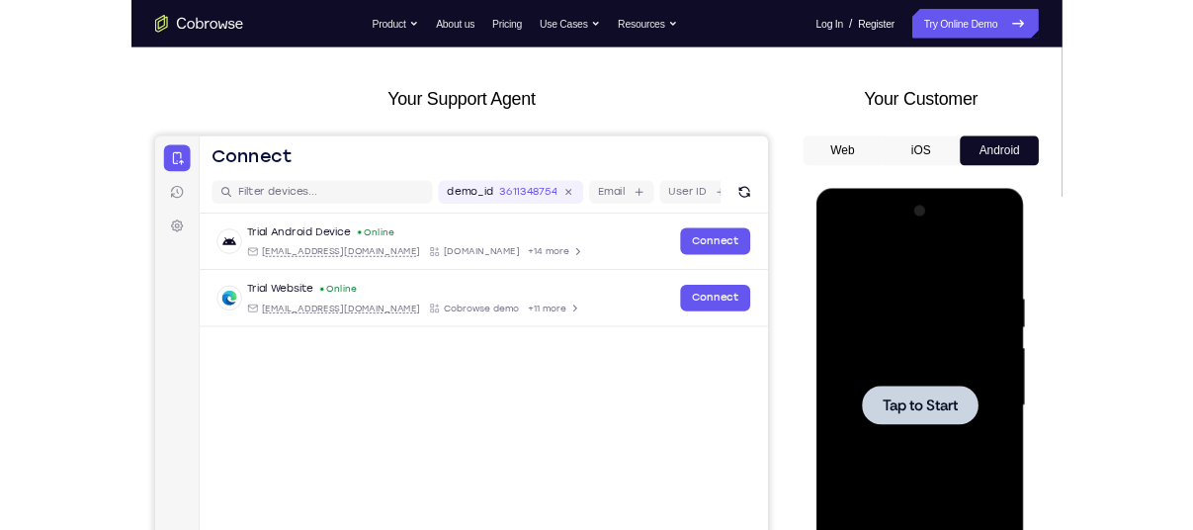
scroll to position [0, 0]
